Goal: Information Seeking & Learning: Learn about a topic

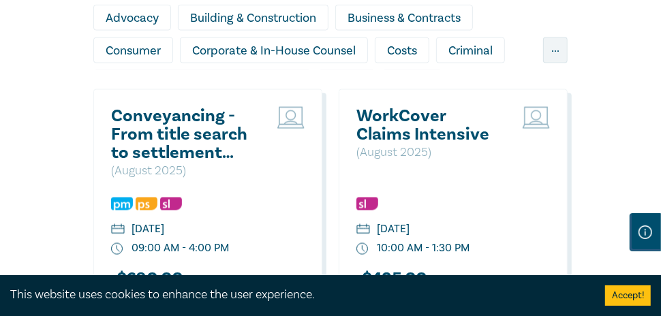
scroll to position [1022, 0]
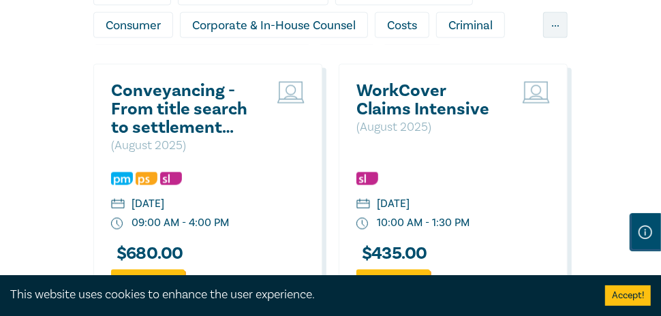
click at [183, 117] on h2 "Conveyancing - From title search to settlement (August 2025)" at bounding box center [184, 109] width 146 height 55
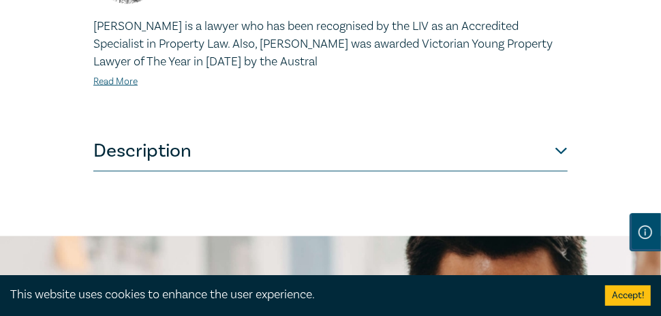
scroll to position [1022, 0]
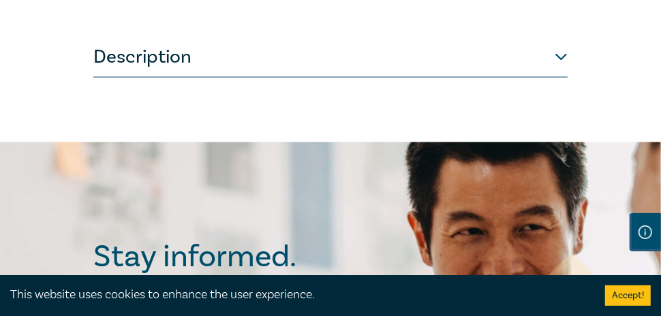
click at [556, 77] on button "Description" at bounding box center [330, 57] width 474 height 41
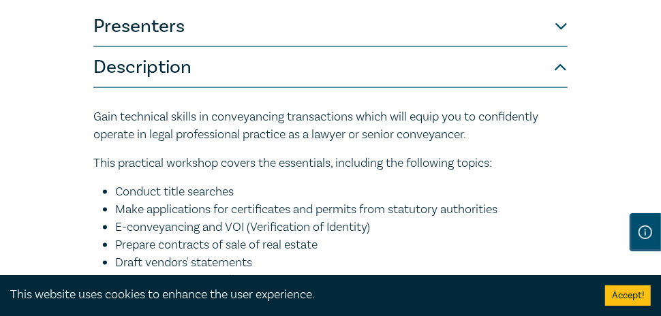
scroll to position [817, 0]
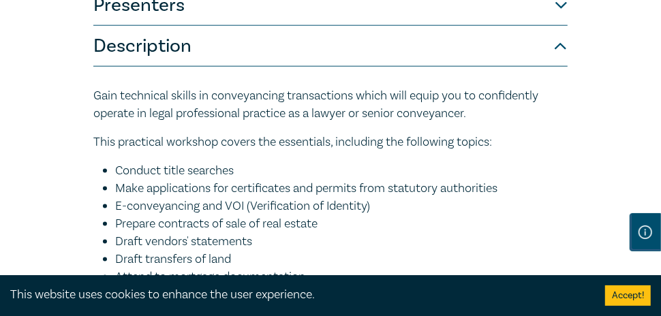
click at [533, 26] on button "Presenters" at bounding box center [330, 5] width 474 height 41
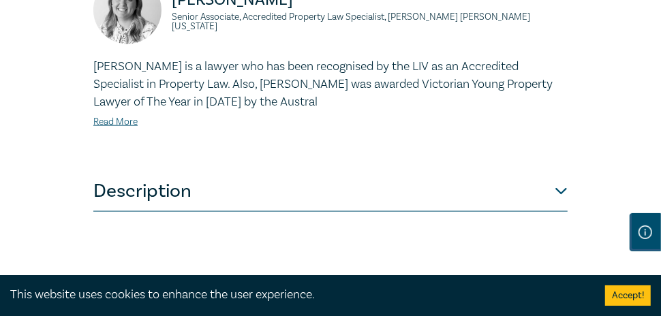
scroll to position [885, 0]
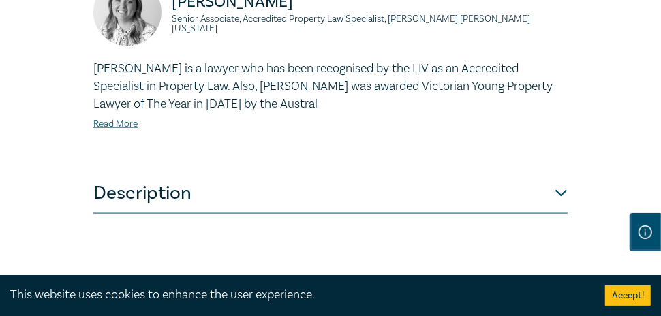
click at [380, 213] on button "Description" at bounding box center [330, 193] width 474 height 41
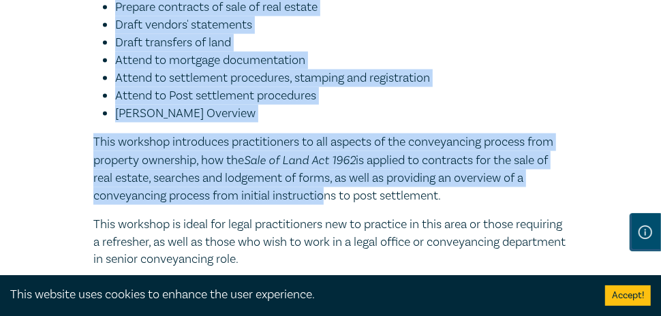
scroll to position [1087, 0]
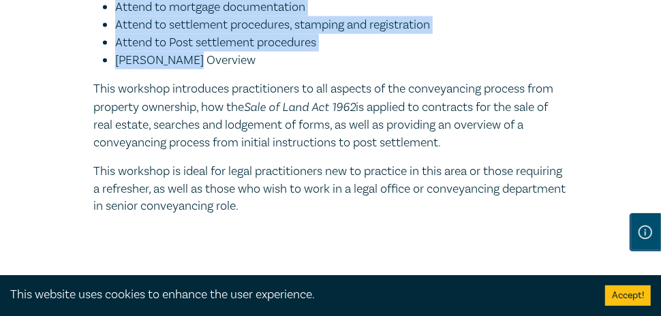
drag, startPoint x: 96, startPoint y: 91, endPoint x: 326, endPoint y: 82, distance: 229.7
click at [326, 82] on div "Gain technical skills in conveyancing transactions which will equip you to conf…" at bounding box center [330, 16] width 474 height 398
copy div "This practical workshop covers the essentials, including the following topics: …"
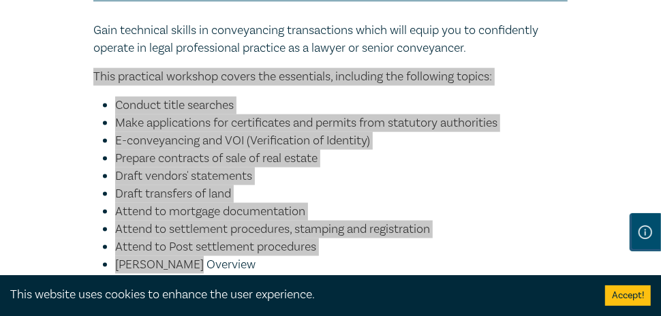
scroll to position [883, 0]
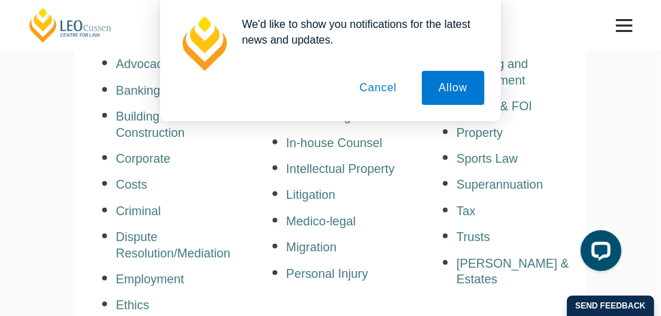
scroll to position [341, 0]
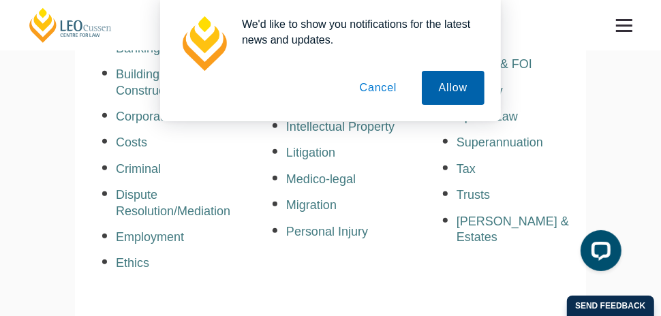
click at [441, 89] on button "Allow" at bounding box center [453, 88] width 63 height 34
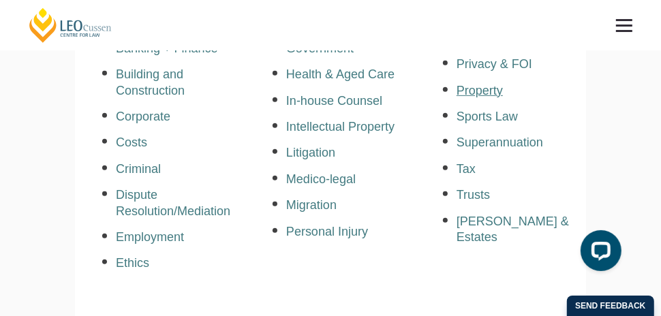
click at [493, 88] on a=pages/cpd-programs&taxons=pages/cpd-programs/practice-area/property&_gl=1*ejkgob*_gcl_aw*R0NMLjE3NTI3Mjk1NDYuQ2owS0NRandtOTNEQmhEX0FSSXNBRFJfRGpFclNHdTJIRkhkX0NlMzNMVldVUWlwcVRZT1EyWjRfUmdnT0FnVVVaWk8xNUVLTjhjX3lIc2FBazZHRUFMd193Y0I "Property" at bounding box center [479, 91] width 46 height 14
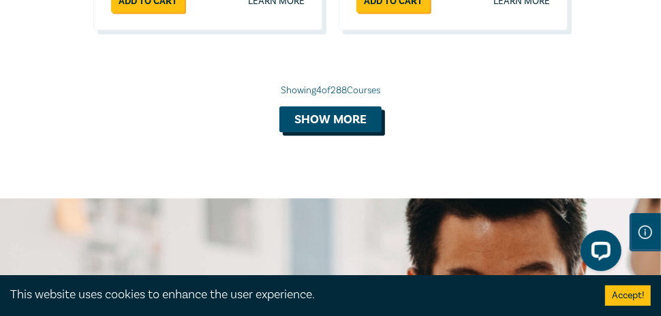
scroll to position [1566, 0]
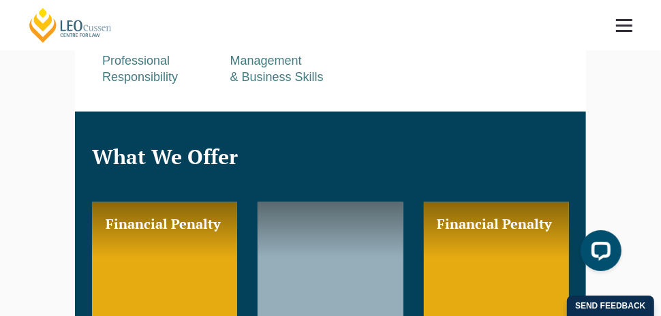
scroll to position [613, 0]
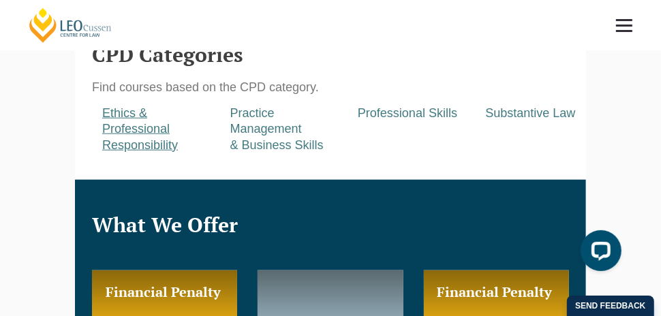
click at [117, 127] on a=pages/cpd-programs&taxons=pages/cpd-programs/cpd-category/ethics-and-professional-responsibility"] "Ethics & Professional Responsibility" at bounding box center [140, 129] width 76 height 46
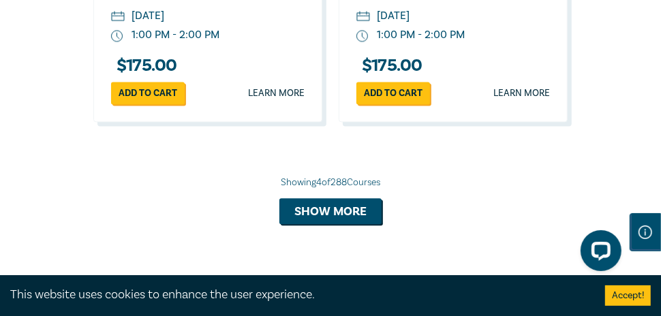
scroll to position [1498, 0]
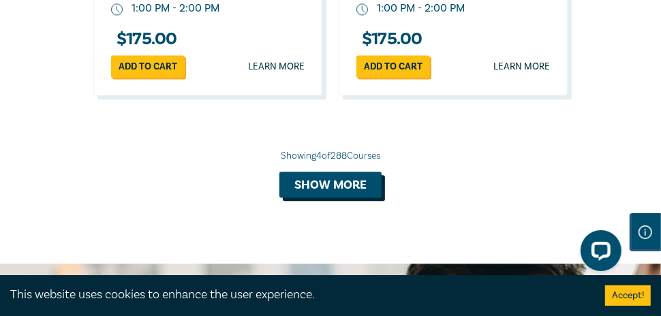
click at [330, 177] on button "Show more" at bounding box center [330, 185] width 102 height 26
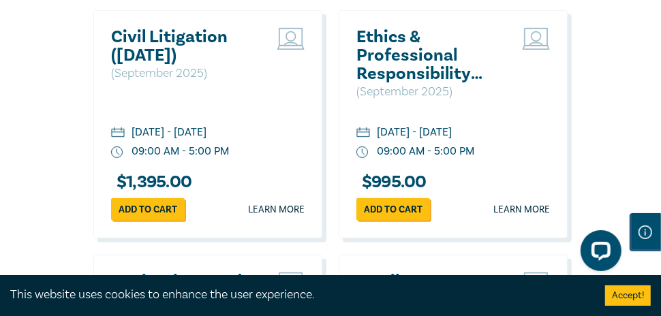
scroll to position [2929, 0]
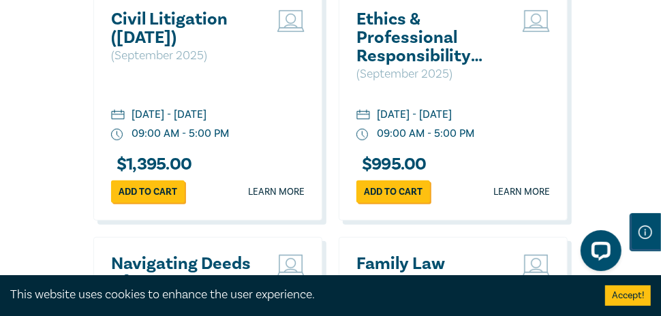
click at [424, 38] on h2 "Ethics & Professional Responsibility ([DATE])" at bounding box center [429, 37] width 146 height 55
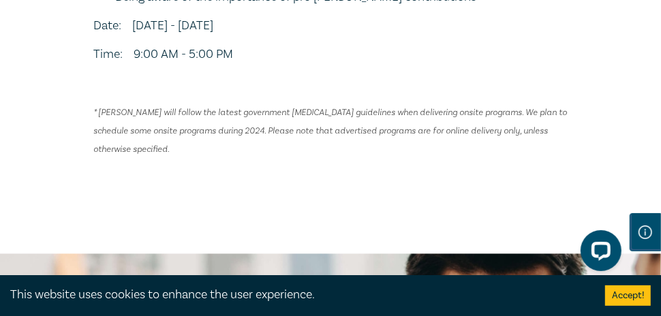
scroll to position [1010, 0]
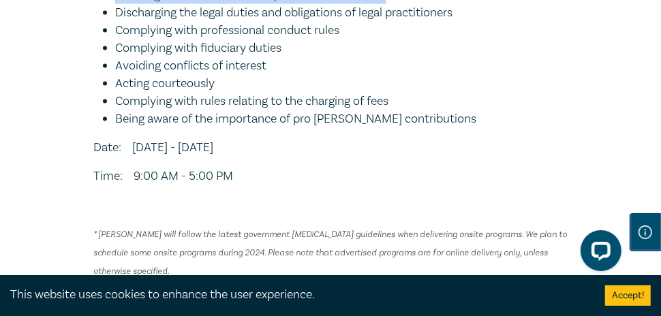
drag, startPoint x: 170, startPoint y: 56, endPoint x: 438, endPoint y: 170, distance: 290.8
click at [438, 170] on div "An entry level lawyer should act ethically and demonstrate professional respons…" at bounding box center [330, 83] width 474 height 393
copy div "awyer should act ethically and demonstrate professional responsibility and prof…"
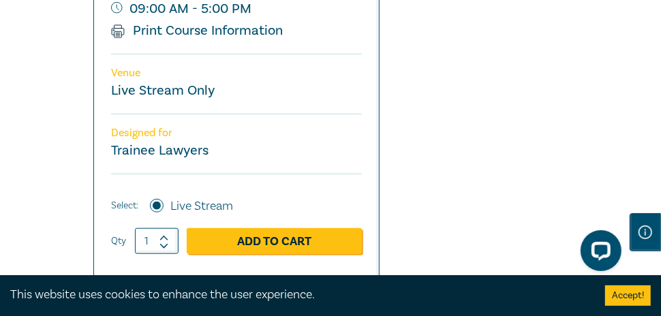
scroll to position [397, 0]
